Goal: Communication & Community: Ask a question

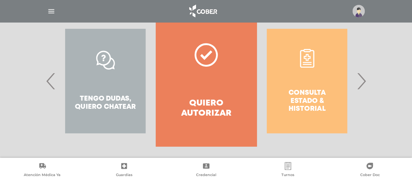
scroll to position [147, 0]
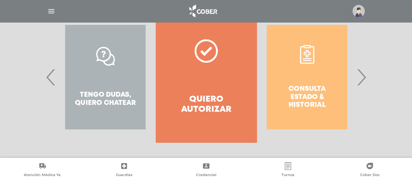
click at [302, 96] on div "Consulta estado & historial" at bounding box center [307, 77] width 101 height 130
click at [361, 80] on span "›" at bounding box center [361, 76] width 13 height 35
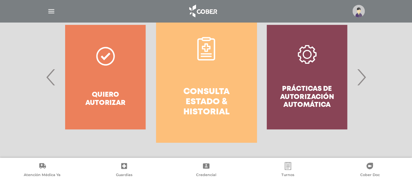
click at [224, 95] on h4 "Consulta estado & historial" at bounding box center [206, 102] width 77 height 31
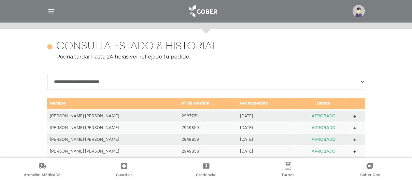
scroll to position [246, 0]
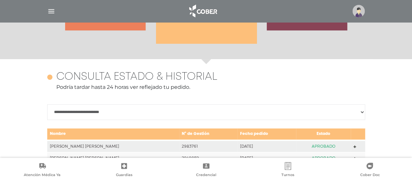
click at [49, 10] on img "button" at bounding box center [51, 11] width 8 height 8
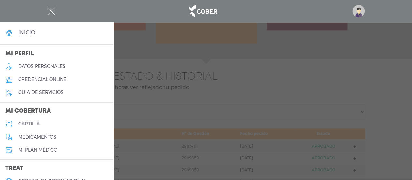
scroll to position [0, 0]
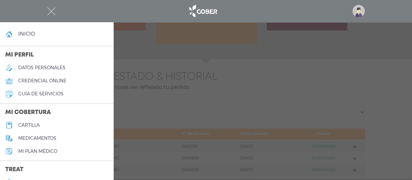
click at [127, 58] on div at bounding box center [206, 90] width 412 height 180
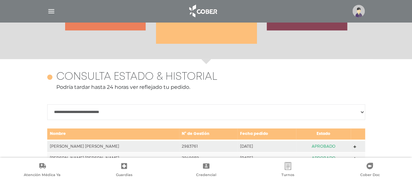
click at [87, 112] on select "**********" at bounding box center [206, 112] width 318 height 16
select select "**********"
click at [47, 104] on select "**********" at bounding box center [206, 112] width 318 height 16
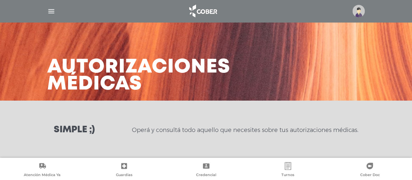
click at [52, 11] on img "button" at bounding box center [51, 11] width 8 height 8
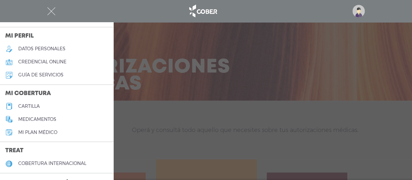
scroll to position [19, 0]
click at [35, 75] on h5 "guía de servicios" at bounding box center [40, 75] width 45 height 6
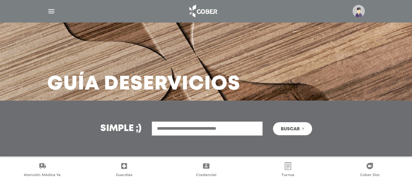
click at [50, 10] on img "button" at bounding box center [51, 11] width 8 height 8
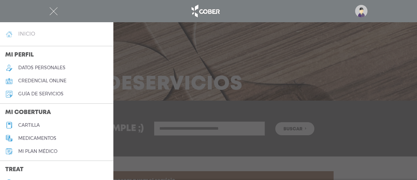
click at [39, 33] on link "inicio" at bounding box center [56, 33] width 113 height 13
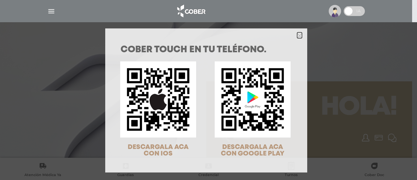
click at [298, 36] on polygon "Close" at bounding box center [299, 35] width 5 height 5
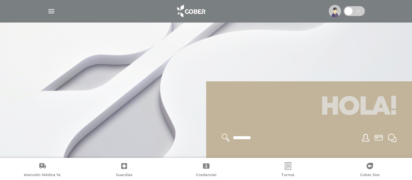
scroll to position [13, 0]
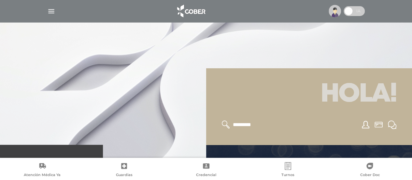
click at [251, 122] on input "text" at bounding box center [258, 124] width 53 height 8
type input "*********"
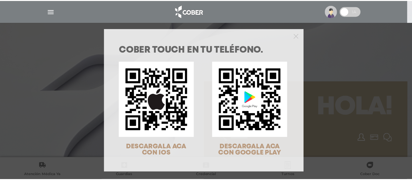
scroll to position [13, 0]
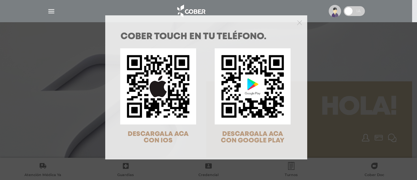
click at [356, 12] on div "COBER TOUCH en tu teléfono. DESCARGALA ACA CON IOS DESCARGALA ACA CON GOOGLE PL…" at bounding box center [208, 90] width 417 height 180
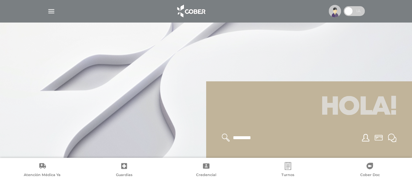
click at [356, 12] on span at bounding box center [354, 11] width 21 height 10
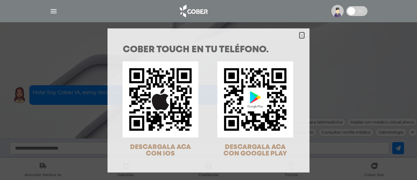
click at [300, 37] on icon "Close" at bounding box center [302, 35] width 5 height 5
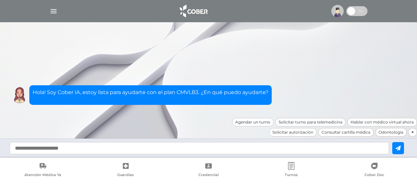
click at [109, 150] on input "text" at bounding box center [199, 148] width 379 height 12
click at [91, 148] on input "text" at bounding box center [199, 148] width 379 height 12
type input "**********"
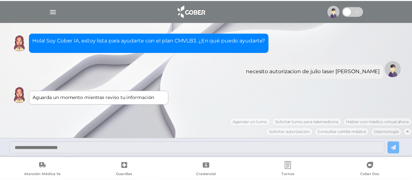
scroll to position [3, 0]
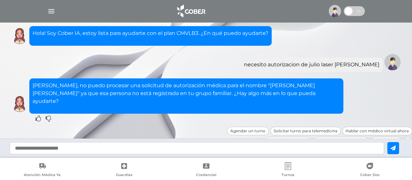
click at [85, 147] on input "text" at bounding box center [197, 148] width 375 height 12
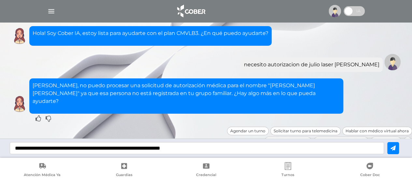
click at [63, 149] on input "**********" at bounding box center [197, 148] width 375 height 12
click at [211, 148] on input "**********" at bounding box center [197, 148] width 375 height 12
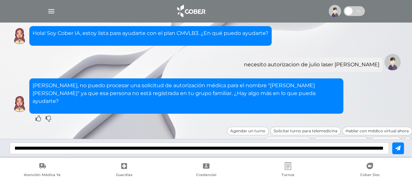
scroll to position [0, 190]
type input "**********"
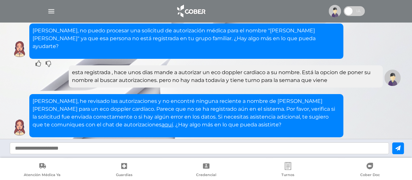
scroll to position [81, 0]
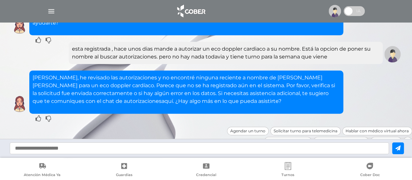
click at [162, 98] on link "aquí" at bounding box center [167, 101] width 11 height 6
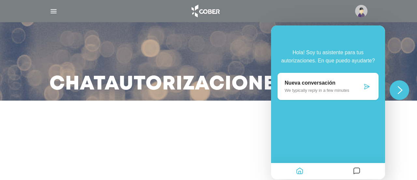
click at [412, 177] on main "Chat Autorizaciones" at bounding box center [208, 90] width 417 height 180
click at [299, 88] on p "We typically reply in a few minutes" at bounding box center [324, 90] width 78 height 5
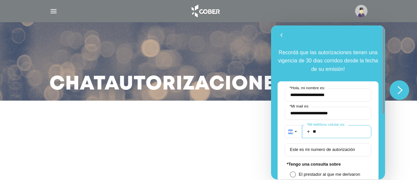
click at [332, 132] on input "**" at bounding box center [336, 131] width 69 height 13
type input "**********"
click at [345, 151] on label "Este es mi numero de autorización" at bounding box center [322, 149] width 71 height 5
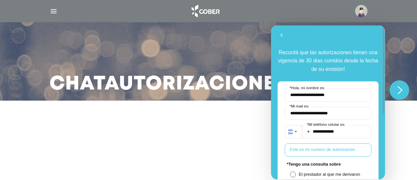
click at [345, 151] on input "Este es mi numero de autorización" at bounding box center [328, 149] width 87 height 13
click at [344, 152] on input "Este es mi numero de autorización" at bounding box center [328, 149] width 87 height 13
click at [344, 152] on input "****" at bounding box center [328, 149] width 87 height 13
click at [331, 149] on input "*******" at bounding box center [328, 149] width 87 height 13
type input "*******"
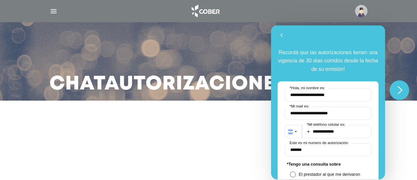
scroll to position [113, 0]
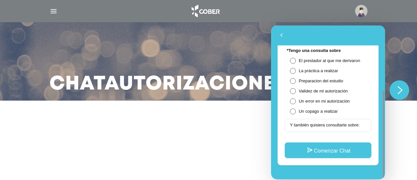
click at [385, 164] on div at bounding box center [382, 102] width 5 height 154
click at [314, 126] on label "Y también quisiera consultarte sobre:" at bounding box center [325, 124] width 76 height 5
click at [314, 126] on input "Y también quisiera consultarte sobre:" at bounding box center [328, 125] width 87 height 13
click at [293, 125] on input "**********" at bounding box center [328, 125] width 87 height 13
click at [346, 125] on input "**********" at bounding box center [328, 125] width 87 height 13
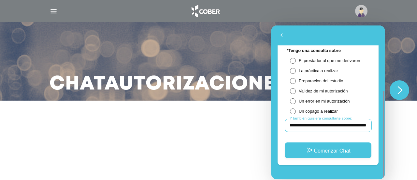
scroll to position [0, 172]
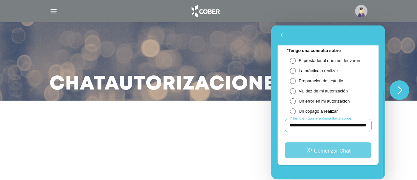
type input "**********"
click at [346, 148] on button "Comenzar Chat" at bounding box center [328, 150] width 87 height 16
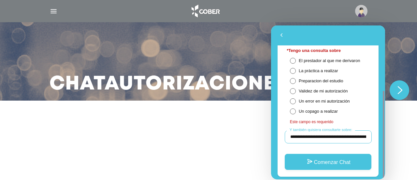
click at [325, 136] on input "**********" at bounding box center [328, 136] width 87 height 13
click at [293, 99] on span at bounding box center [293, 101] width 6 height 6
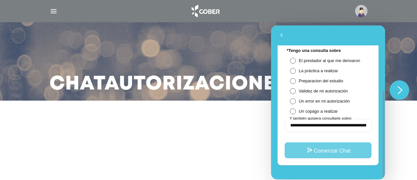
click at [331, 148] on button "Comenzar Chat" at bounding box center [328, 150] width 87 height 16
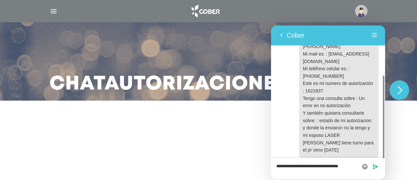
scroll to position [83, 0]
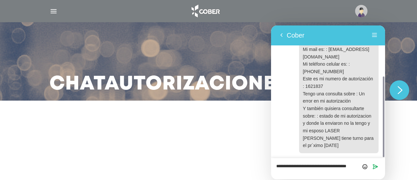
type textarea "**********"
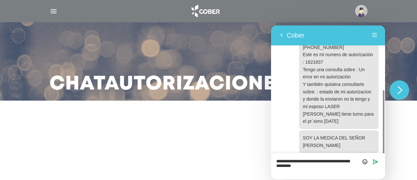
scroll to position [112, 0]
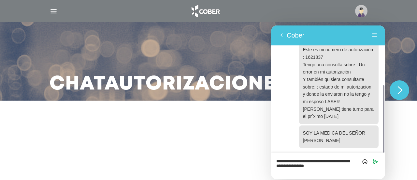
type textarea "**********"
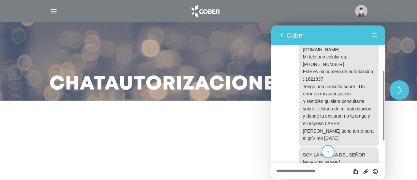
scroll to position [90, 0]
click at [374, 32] on button "Menú" at bounding box center [375, 35] width 10 height 10
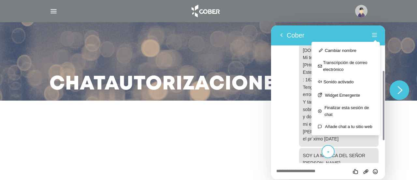
click at [267, 124] on div at bounding box center [208, 124] width 278 height 16
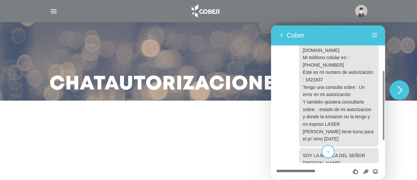
scroll to position [134, 0]
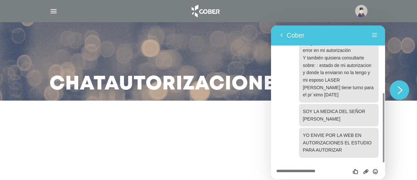
click at [385, 158] on div at bounding box center [382, 93] width 5 height 137
click at [52, 12] on img "button" at bounding box center [54, 11] width 8 height 8
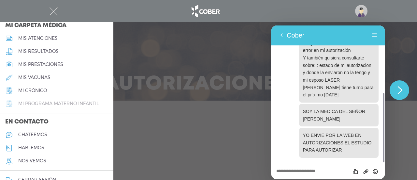
scroll to position [323, 0]
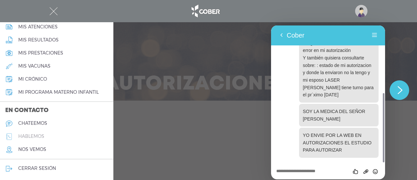
click at [32, 136] on h5 "hablemos" at bounding box center [31, 136] width 26 height 6
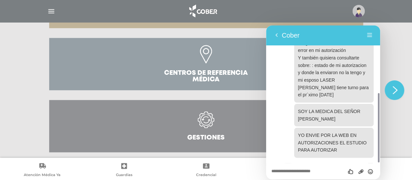
scroll to position [262, 0]
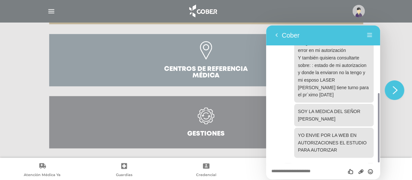
click at [205, 120] on icon at bounding box center [206, 115] width 17 height 17
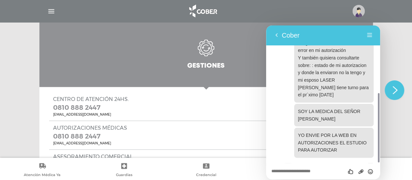
scroll to position [337, 0]
click at [266, 25] on icon "Group of buttons" at bounding box center [266, 25] width 0 height 0
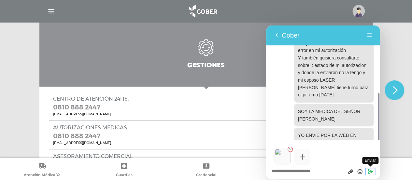
click at [370, 170] on icon "Enviar" at bounding box center [371, 171] width 6 height 6
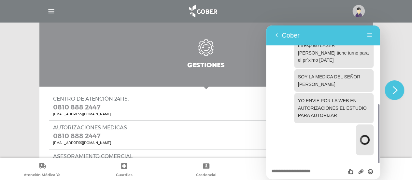
scroll to position [167, 0]
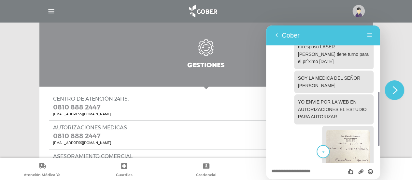
click at [266, 25] on div "Califica este chat Subir Archivo Insertar emoji" at bounding box center [266, 25] width 0 height 0
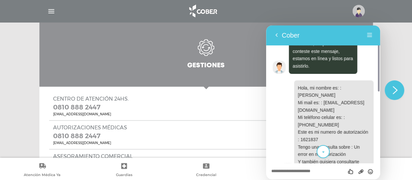
click at [378, 153] on div at bounding box center [378, 93] width 5 height 137
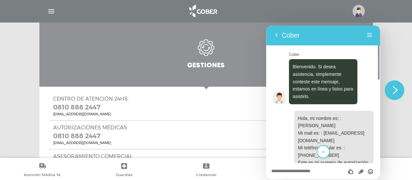
click at [377, 153] on div at bounding box center [378, 93] width 5 height 137
drag, startPoint x: 377, startPoint y: 153, endPoint x: 377, endPoint y: 111, distance: 42.4
click at [377, 111] on div at bounding box center [378, 93] width 5 height 137
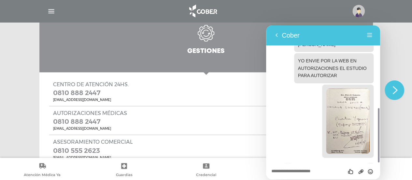
scroll to position [357, 0]
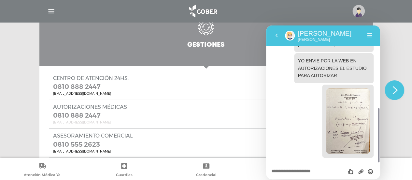
click at [76, 123] on link "central.autorizaciones@cober.com.ar" at bounding box center [90, 122] width 74 height 4
click at [90, 123] on link "central.autorizaciones@cober.com.ar" at bounding box center [90, 122] width 74 height 4
click at [80, 122] on link "central.autorizaciones@cober.com.ar" at bounding box center [90, 122] width 74 height 4
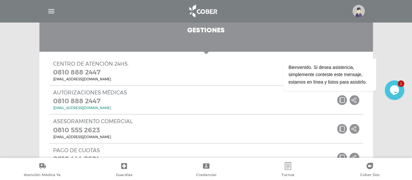
scroll to position [401, 0]
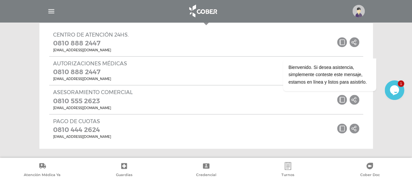
click at [392, 88] on icon "$i18n('chat', 'chat_widget')" at bounding box center [394, 90] width 9 height 10
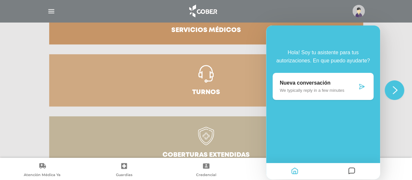
scroll to position [62, 0]
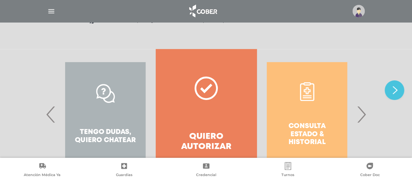
scroll to position [112, 0]
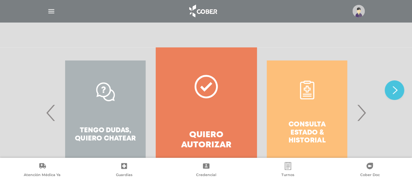
click at [248, 95] on link "Quiero autorizar" at bounding box center [206, 112] width 101 height 130
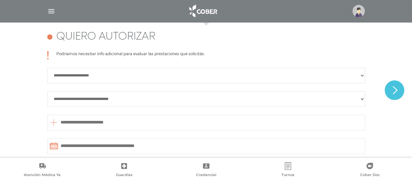
scroll to position [289, 0]
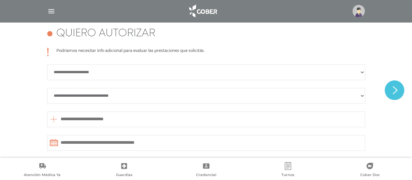
click at [54, 11] on img "button" at bounding box center [51, 11] width 8 height 8
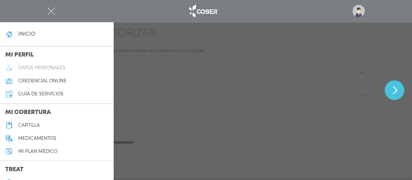
click at [37, 69] on h5 "datos personales" at bounding box center [41, 68] width 47 height 6
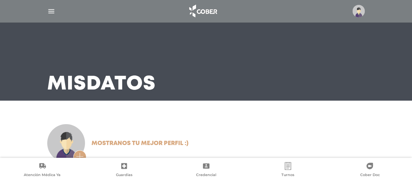
click at [55, 12] on img "button" at bounding box center [51, 11] width 8 height 8
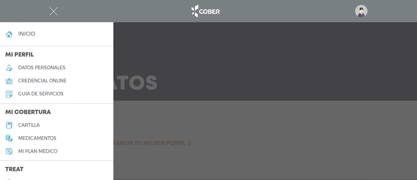
click at [134, 68] on div at bounding box center [208, 90] width 417 height 180
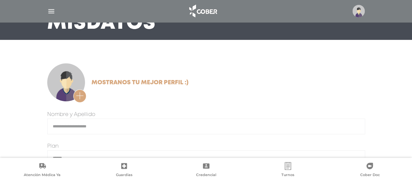
scroll to position [48, 0]
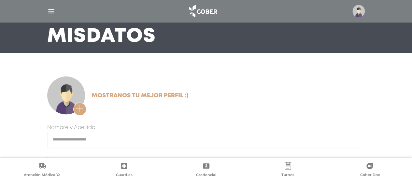
click at [77, 104] on button "button" at bounding box center [79, 108] width 13 height 13
click at [80, 108] on icon "button" at bounding box center [80, 109] width 8 height 8
click at [0, 0] on input "file" at bounding box center [0, 0] width 0 height 0
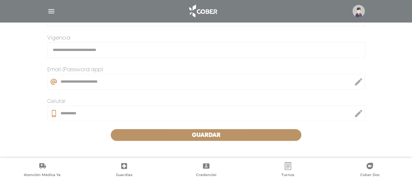
scroll to position [224, 0]
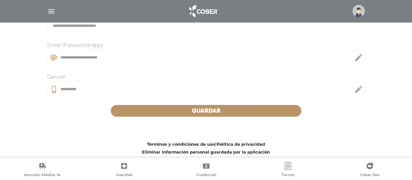
click at [52, 13] on img "button" at bounding box center [51, 11] width 8 height 8
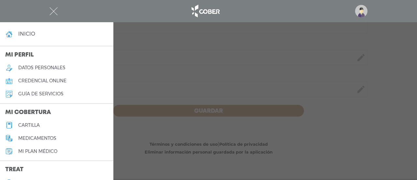
click at [145, 41] on div at bounding box center [208, 90] width 417 height 180
